Goal: Task Accomplishment & Management: Use online tool/utility

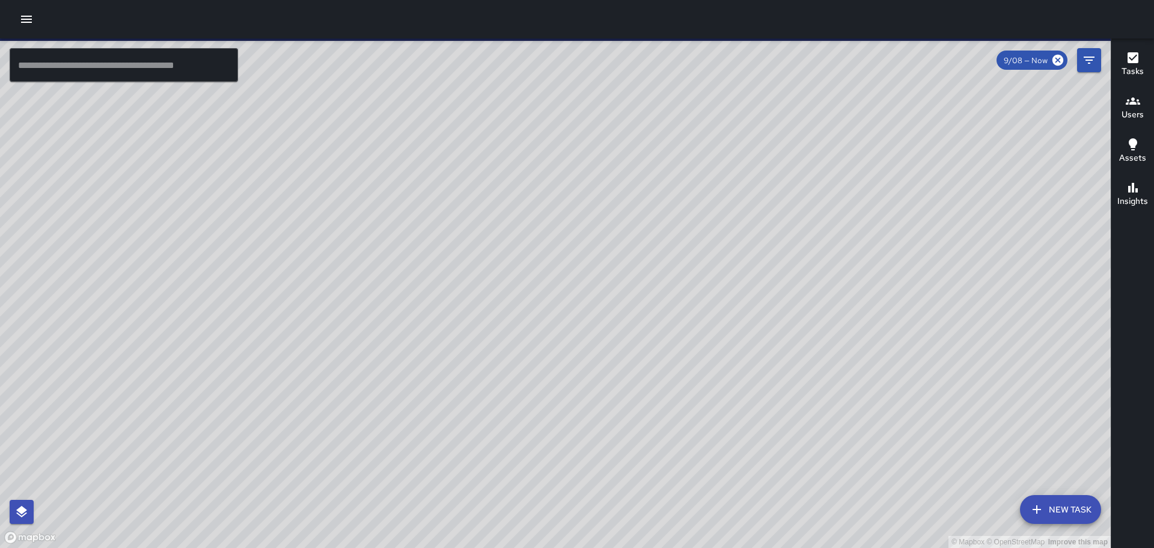
click at [17, 10] on div at bounding box center [577, 19] width 1154 height 38
click at [20, 12] on icon "button" at bounding box center [26, 19] width 14 height 14
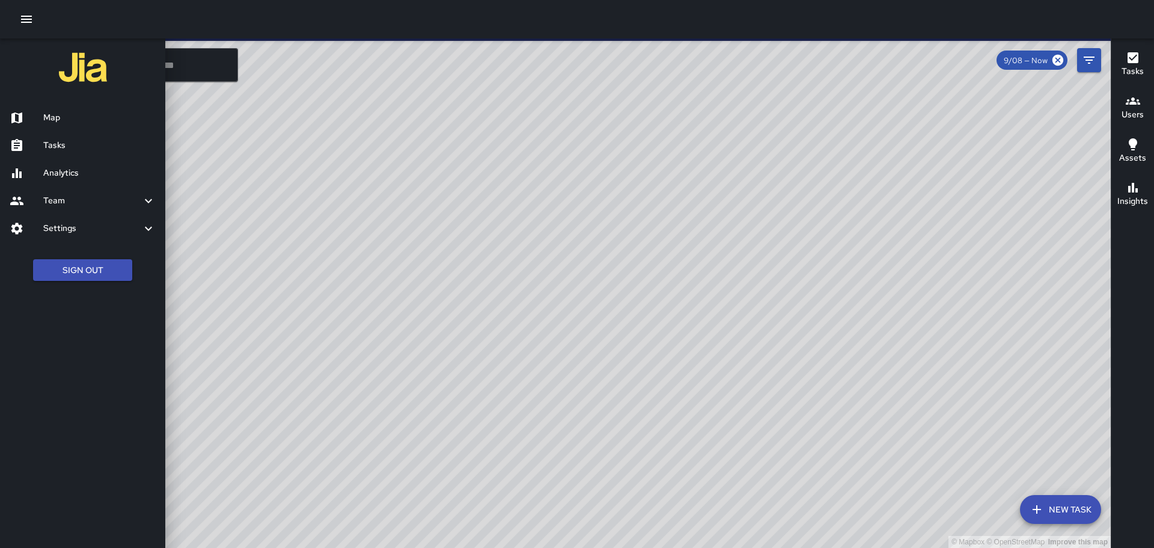
click at [74, 149] on h6 "Tasks" at bounding box center [99, 145] width 112 height 13
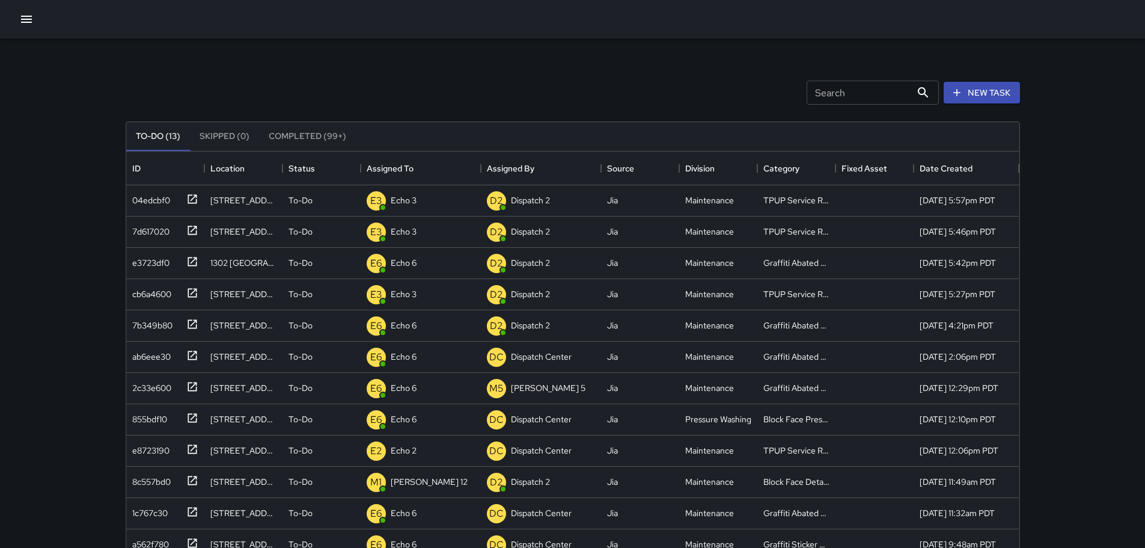
scroll to position [500, 884]
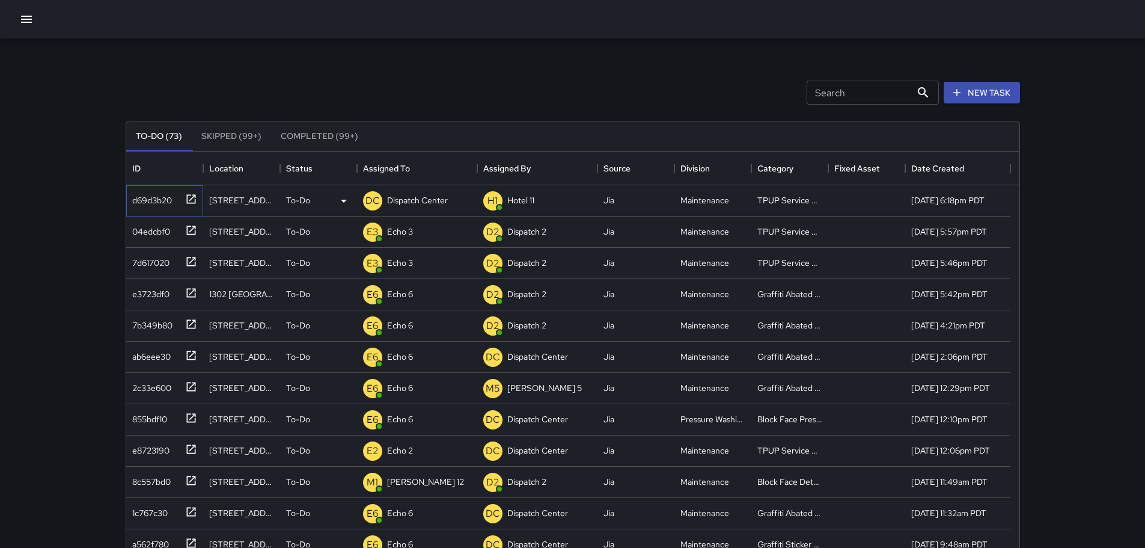
click at [189, 193] on icon at bounding box center [191, 199] width 12 height 12
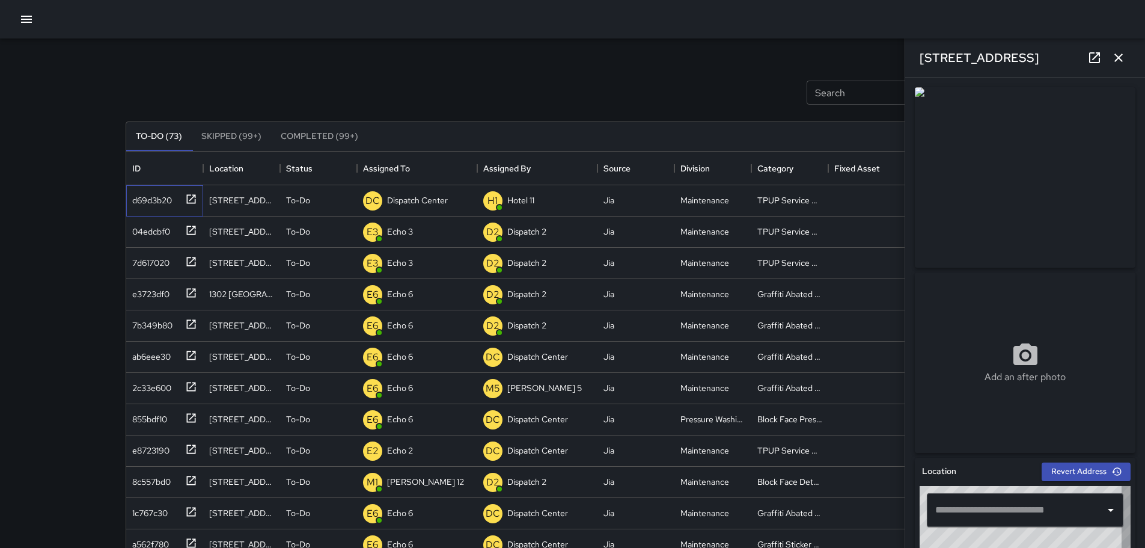
type input "**********"
click at [1121, 55] on icon "button" at bounding box center [1119, 58] width 8 height 8
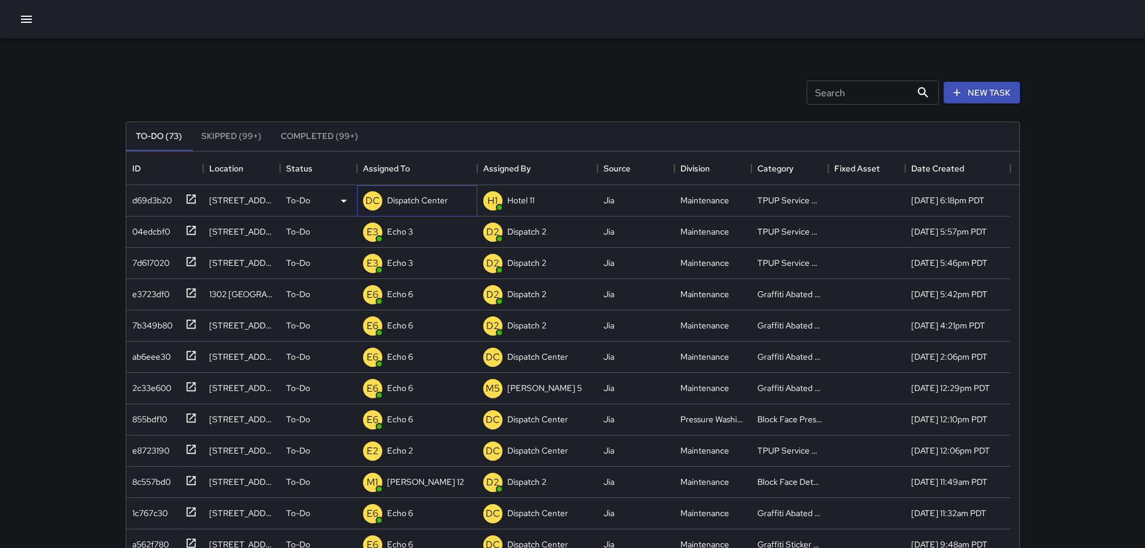
click at [426, 198] on p "Dispatch Center" at bounding box center [417, 200] width 61 height 12
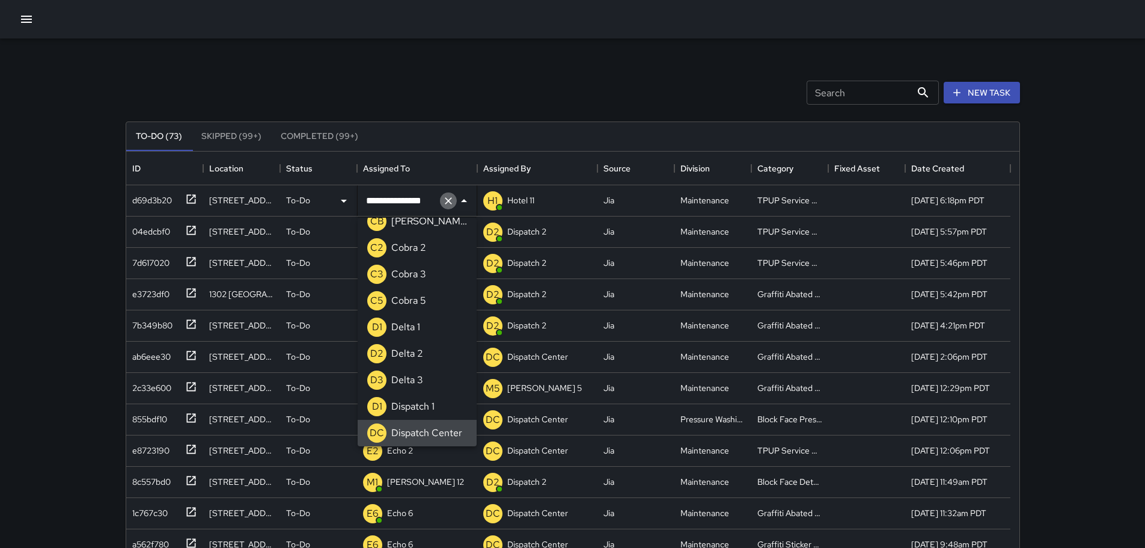
click at [443, 199] on icon "Clear" at bounding box center [449, 201] width 12 height 12
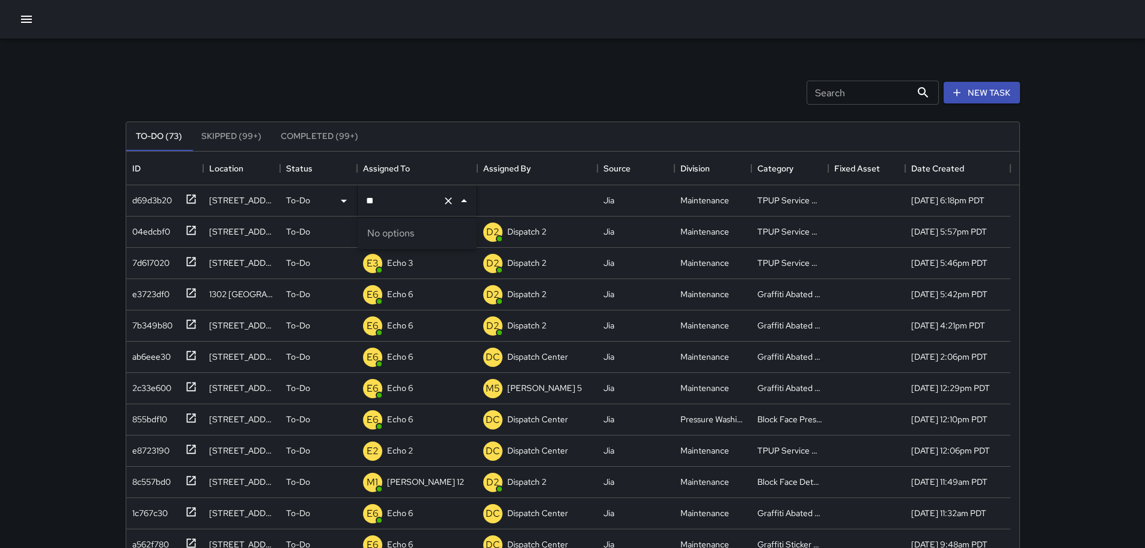
type input "*"
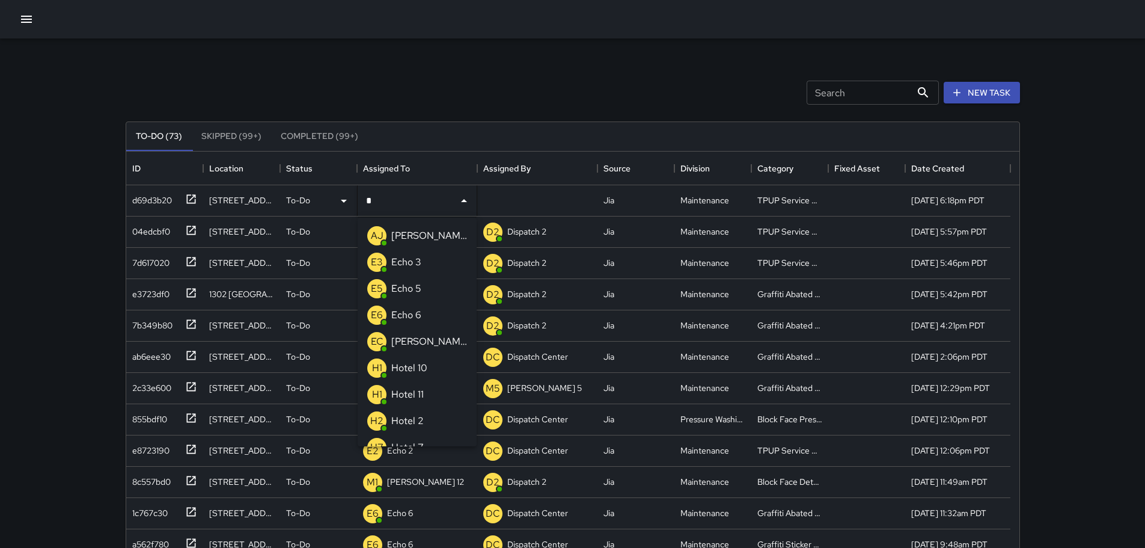
click at [405, 261] on p "Echo 3" at bounding box center [406, 262] width 30 height 14
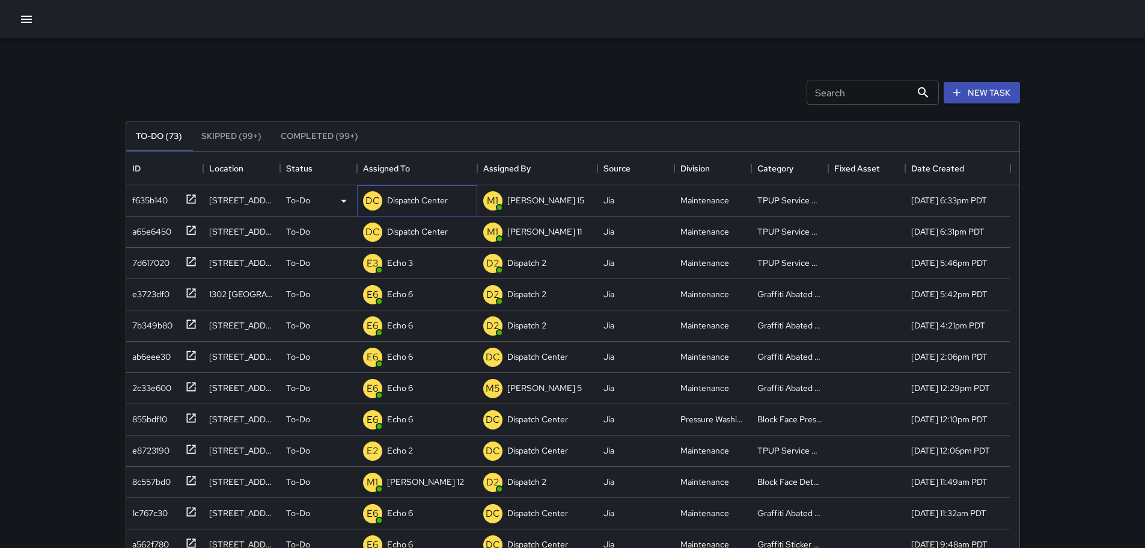
click at [423, 196] on p "Dispatch Center" at bounding box center [417, 200] width 61 height 12
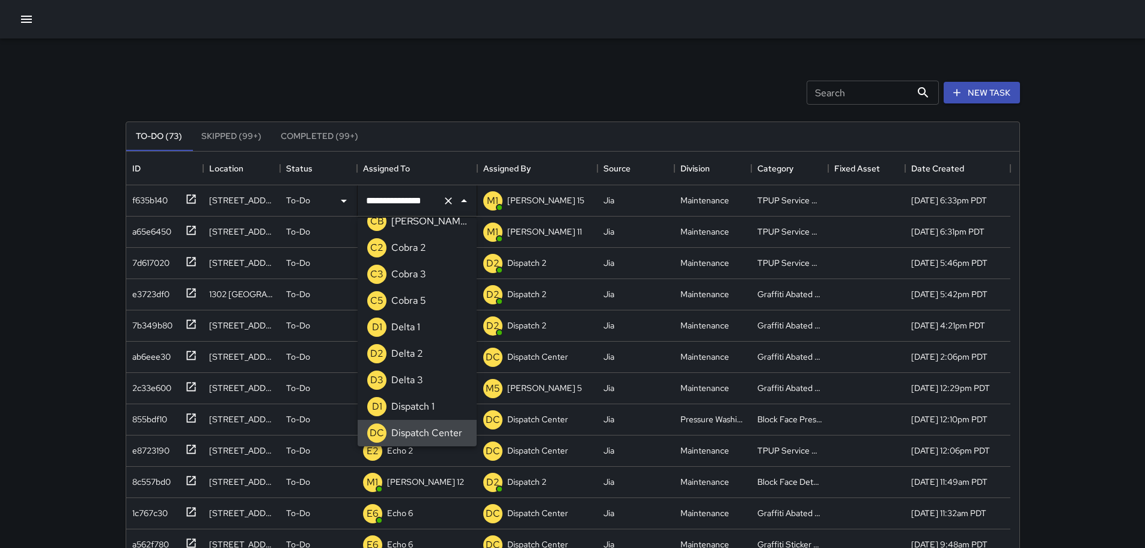
click at [446, 198] on icon "Clear" at bounding box center [448, 200] width 7 height 7
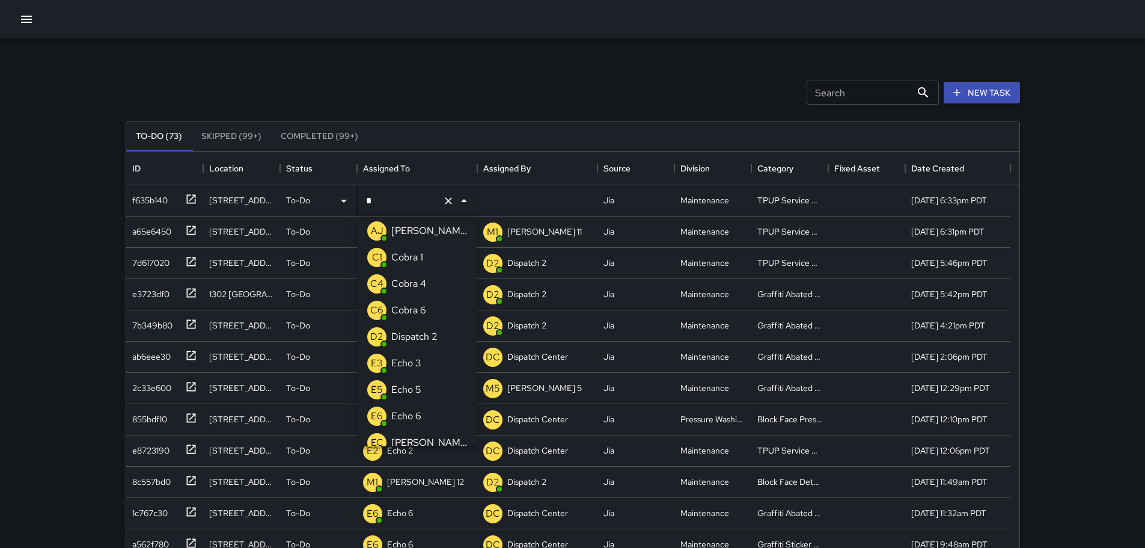
type input "**"
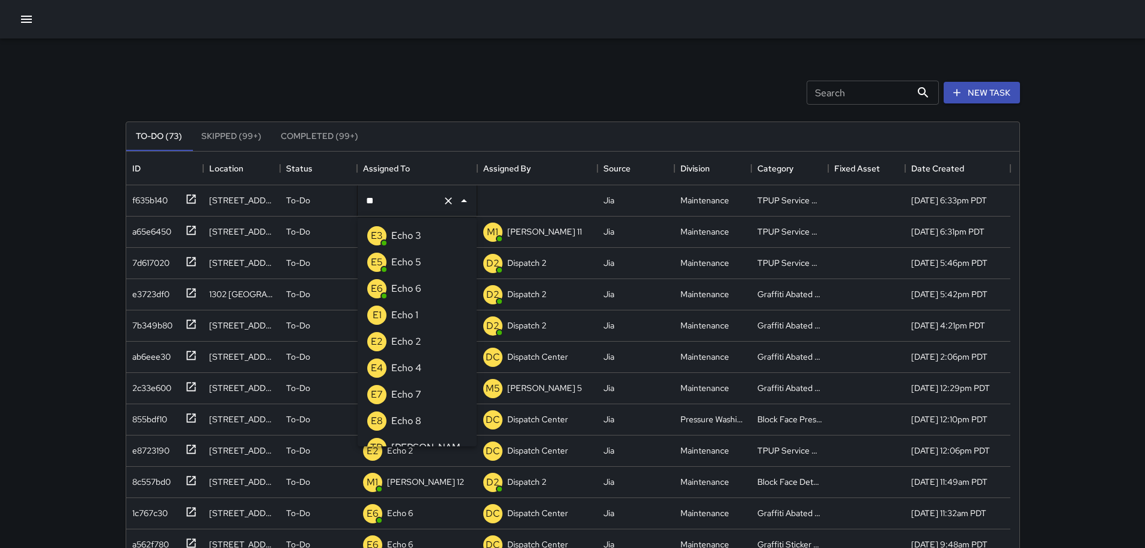
click at [413, 237] on p "Echo 3" at bounding box center [406, 235] width 30 height 14
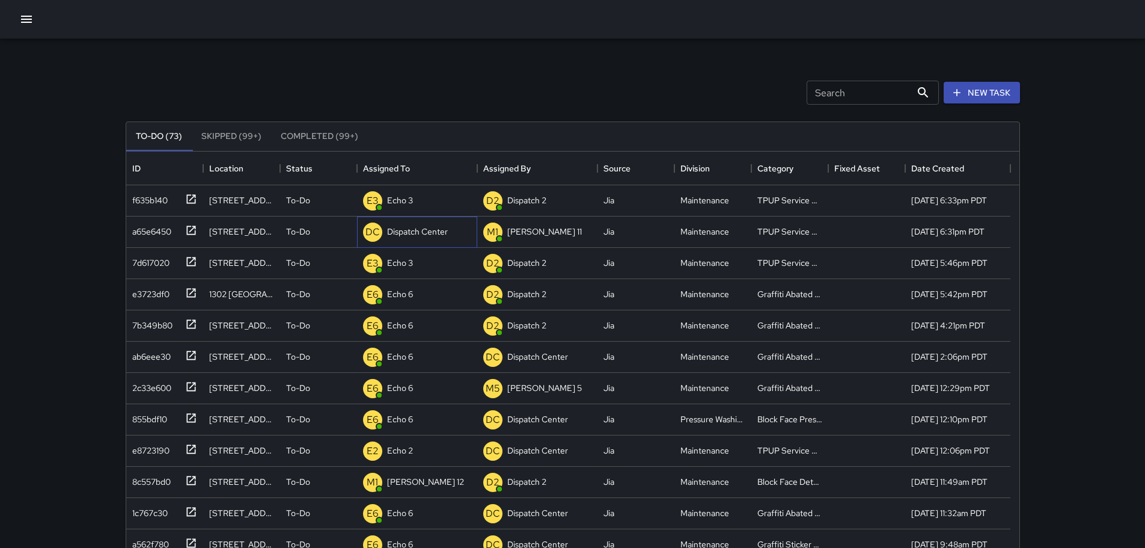
click at [413, 237] on p "Dispatch Center" at bounding box center [417, 231] width 61 height 12
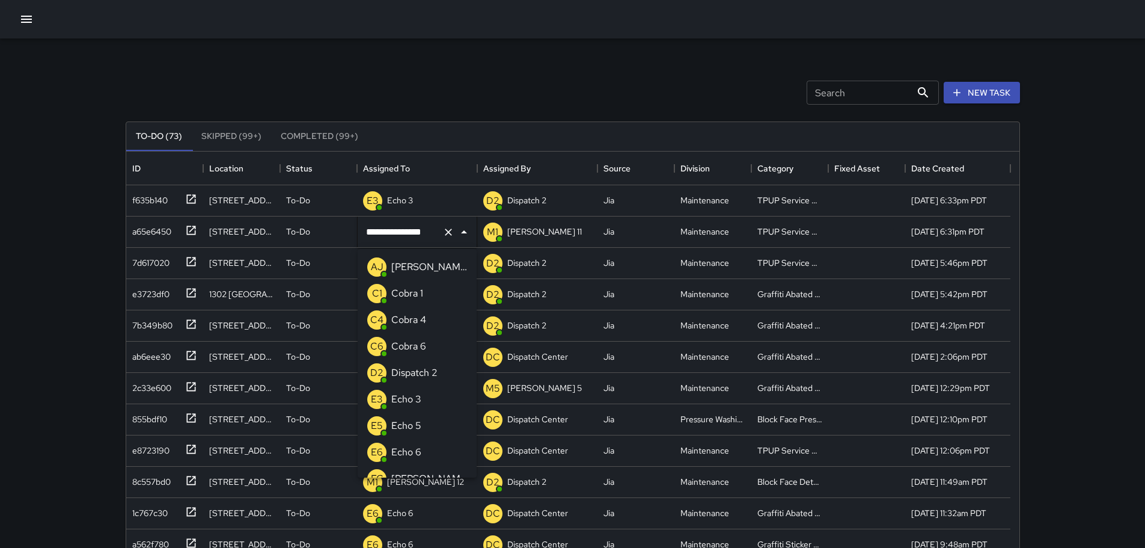
scroll to position [729, 0]
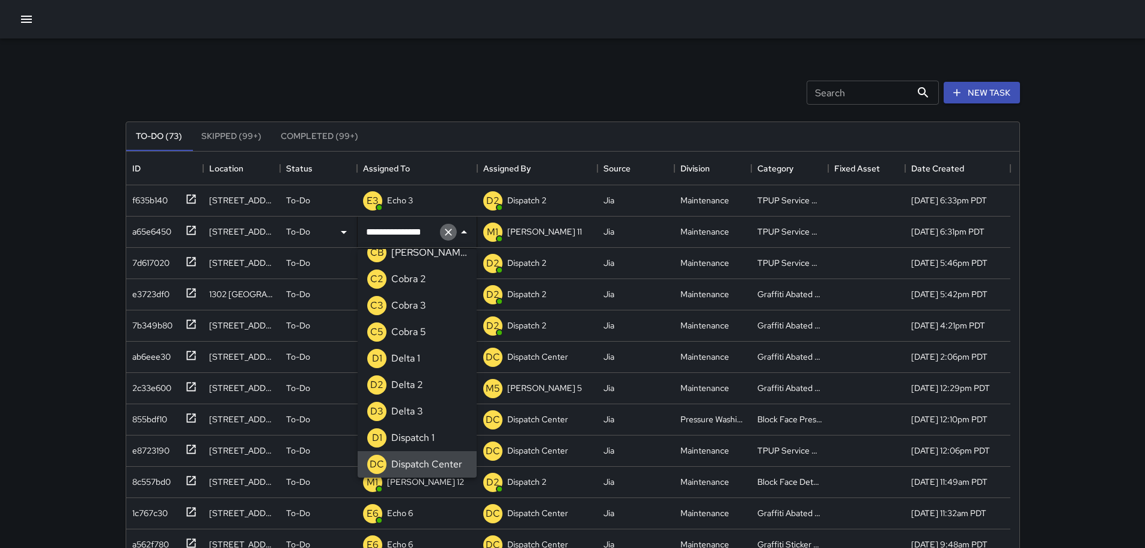
click at [447, 231] on icon "Clear" at bounding box center [449, 232] width 12 height 12
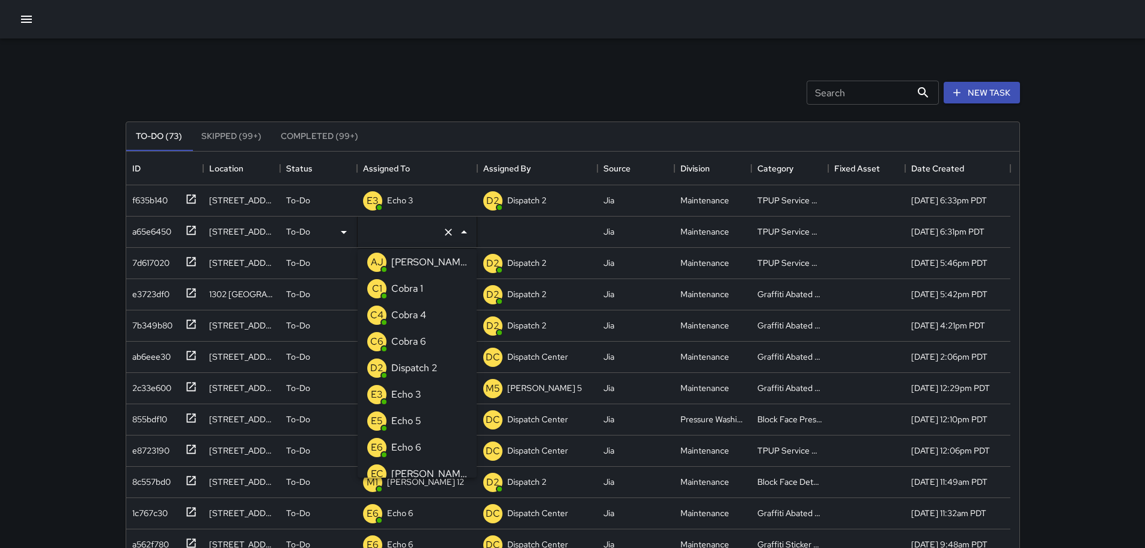
type input "*"
click at [396, 286] on p "Echo 3" at bounding box center [406, 288] width 30 height 14
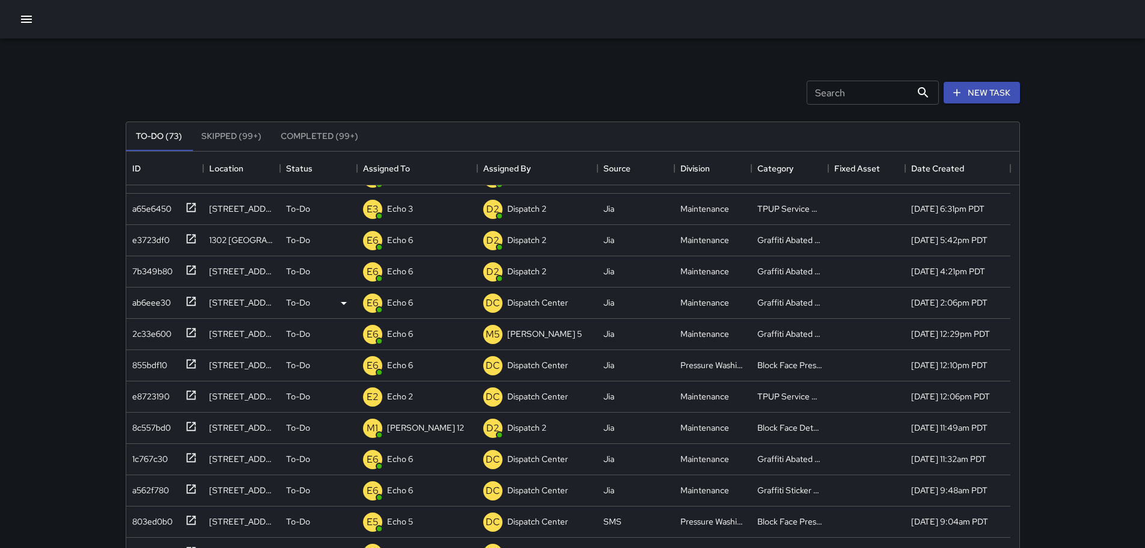
scroll to position [0, 0]
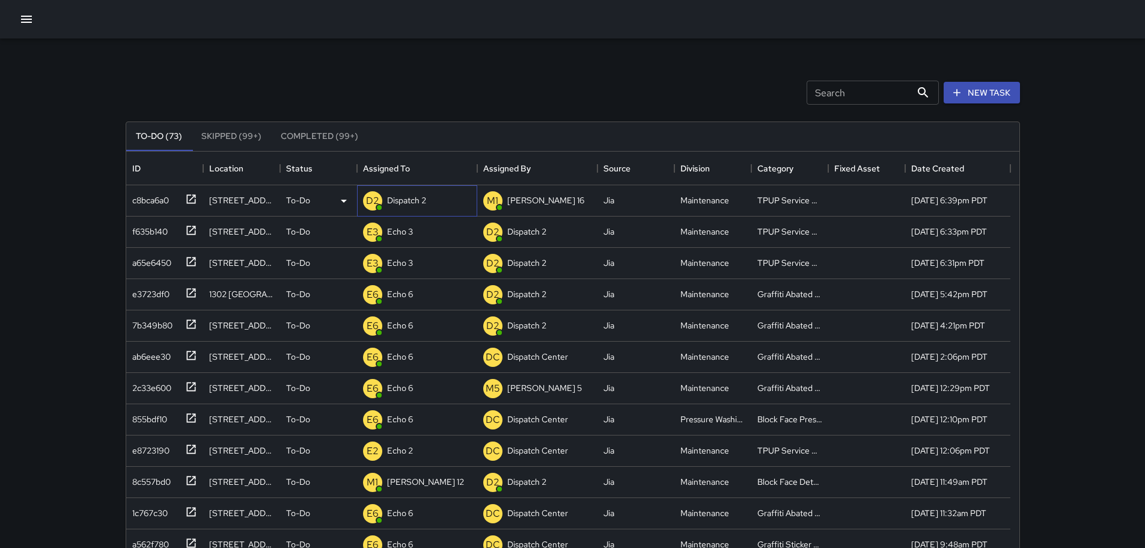
click at [397, 198] on p "Dispatch 2" at bounding box center [406, 200] width 39 height 12
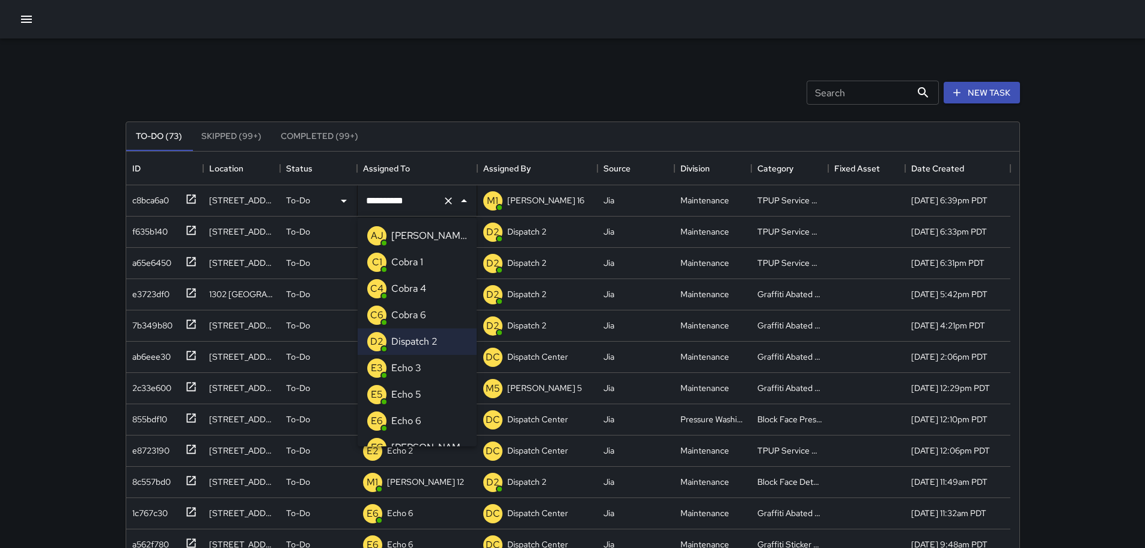
click at [448, 206] on icon "Clear" at bounding box center [449, 201] width 12 height 12
type input "*"
click at [435, 268] on li "E3 Echo 3" at bounding box center [417, 262] width 119 height 26
